Goal: Information Seeking & Learning: Learn about a topic

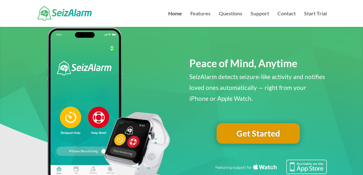
scroll to position [21, 0]
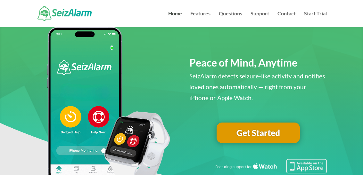
click at [278, 132] on link "Get Started" at bounding box center [258, 133] width 83 height 21
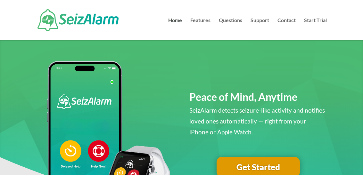
click at [234, 20] on link "Questions" at bounding box center [230, 29] width 23 height 22
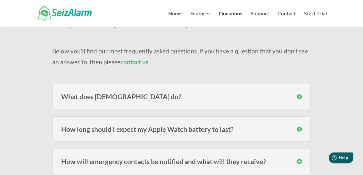
scroll to position [42, 0]
click at [304, 98] on div "What does [DEMOGRAPHIC_DATA] do? SeizAlarm detects irregular/abnormal movement …" at bounding box center [181, 96] width 258 height 25
click at [299, 92] on div "What does [DEMOGRAPHIC_DATA] do? SeizAlarm detects irregular/abnormal movement …" at bounding box center [181, 96] width 258 height 25
click at [298, 96] on h3 "What does [DEMOGRAPHIC_DATA] do?" at bounding box center [181, 96] width 240 height 7
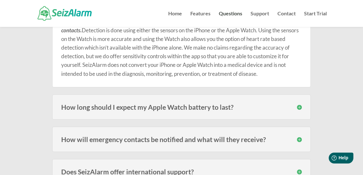
scroll to position [130, 0]
click at [296, 101] on div "How long should I expect my Apple Watch battery to last? Users of the models fr…" at bounding box center [181, 107] width 258 height 25
click at [296, 105] on h3 "How long should I expect my Apple Watch battery to last?" at bounding box center [181, 107] width 240 height 7
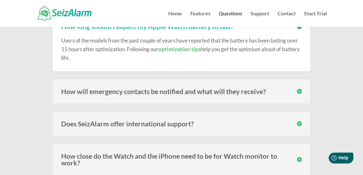
scroll to position [212, 0]
click at [301, 89] on h3 "How will emergency contacts be notified and what will they receive?" at bounding box center [181, 91] width 240 height 7
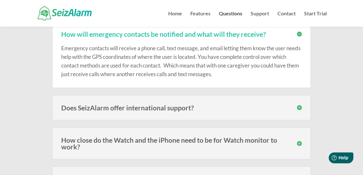
scroll to position [269, 0]
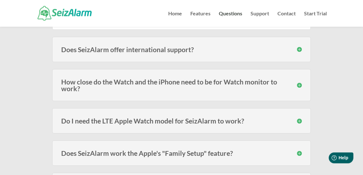
click at [299, 85] on h3 "How close do the Watch and the iPhone need to be for Watch monitor to work?" at bounding box center [181, 85] width 240 height 13
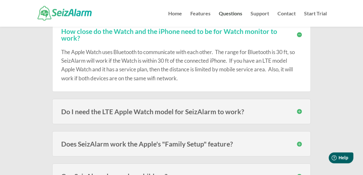
scroll to position [378, 0]
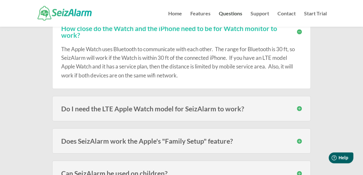
click at [300, 108] on h3 "Do I need the LTE Apple Watch model for SeizAlarm to work?" at bounding box center [181, 109] width 240 height 7
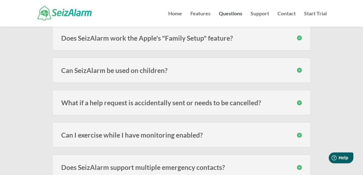
scroll to position [515, 0]
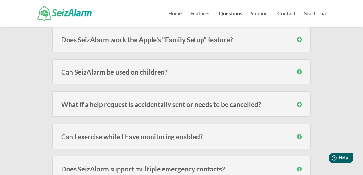
click at [301, 104] on h3 "What if a help request is accidentally sent or needs to be cancelled?" at bounding box center [181, 104] width 240 height 7
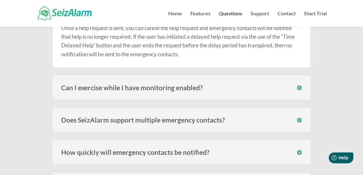
scroll to position [597, 0]
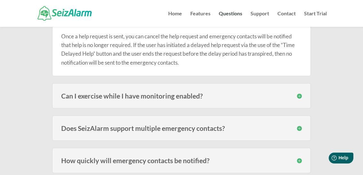
click at [298, 95] on h3 "Can I exercise while I have monitoring enabled?" at bounding box center [181, 96] width 240 height 7
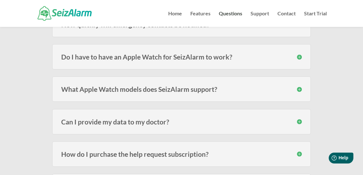
scroll to position [766, 0]
click at [298, 91] on div "What Apple Watch models does SeizAlarm support? SeizAlarm is currently compatib…" at bounding box center [181, 89] width 258 height 25
click at [296, 89] on h3 "What Apple Watch models does SeizAlarm support?" at bounding box center [181, 89] width 240 height 7
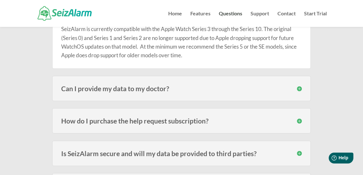
scroll to position [840, 0]
click at [297, 90] on h3 "Can I provide my data to my doctor?" at bounding box center [181, 89] width 240 height 7
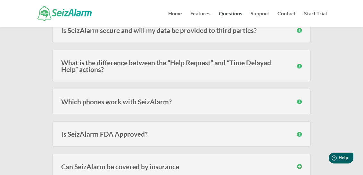
scroll to position [979, 0]
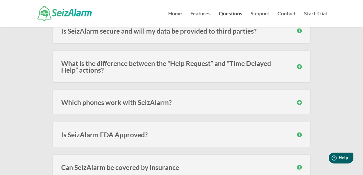
click at [299, 104] on div "Which phones work with SeizAlarm? Currently we have support for the iPhone SE (…" at bounding box center [181, 102] width 258 height 25
click at [299, 99] on h3 "Which phones work with SeizAlarm?" at bounding box center [181, 102] width 240 height 7
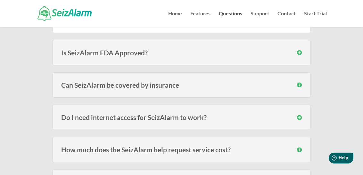
scroll to position [1084, 0]
click at [297, 116] on h3 "Do I need internet access for SeizAlarm to work?" at bounding box center [181, 117] width 240 height 7
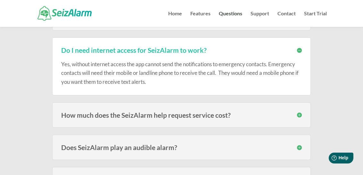
scroll to position [1154, 0]
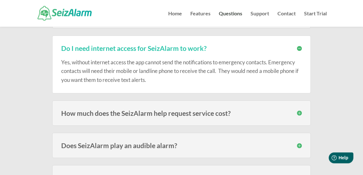
click at [298, 111] on h3 "How much does the SeizAlarm help request service cost?" at bounding box center [181, 113] width 240 height 7
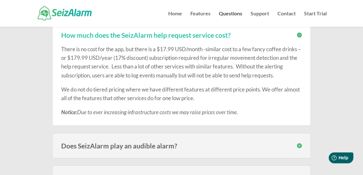
scroll to position [1232, 0]
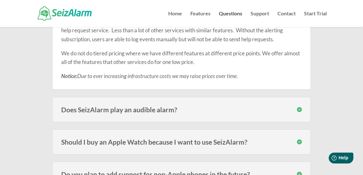
click at [299, 109] on h3 "Does SeizAlarm play an audible alarm?" at bounding box center [181, 109] width 240 height 7
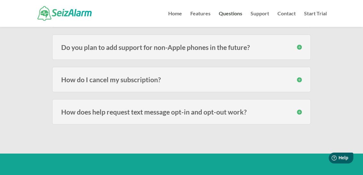
scroll to position [1451, 0]
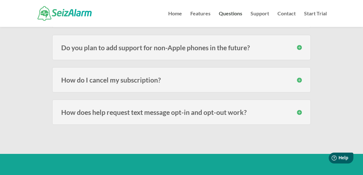
click at [298, 110] on h3 "How does help request text message opt-in and opt-out work?" at bounding box center [181, 112] width 240 height 7
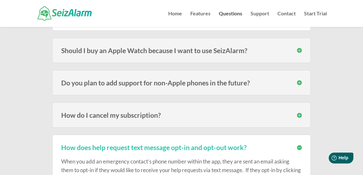
scroll to position [1415, 0]
click at [64, 12] on img at bounding box center [65, 13] width 54 height 14
